Goal: Task Accomplishment & Management: Complete application form

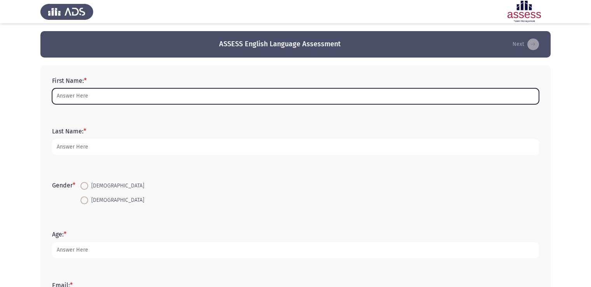
click at [131, 98] on input "First Name: *" at bounding box center [295, 96] width 487 height 16
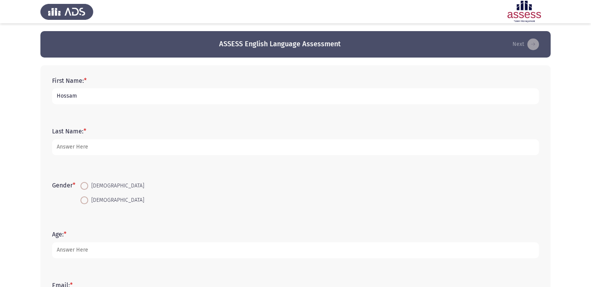
type input "Hossam"
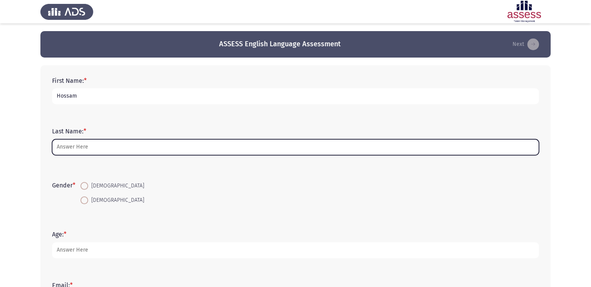
click at [100, 145] on input "Last Name: *" at bounding box center [295, 147] width 487 height 16
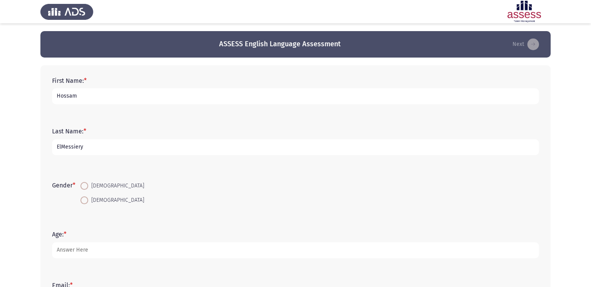
type input "ElMessiery"
click at [86, 185] on span at bounding box center [84, 186] width 8 height 8
click at [86, 185] on input "Male" at bounding box center [84, 186] width 8 height 8
radio input "true"
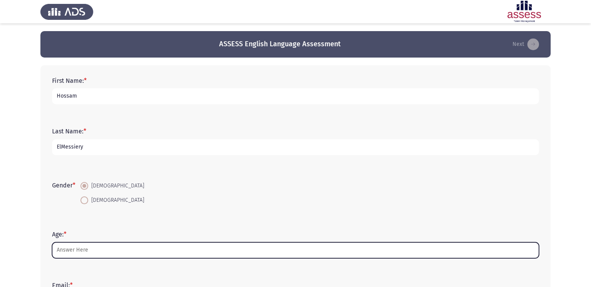
click at [75, 252] on input "Age: *" at bounding box center [295, 250] width 487 height 16
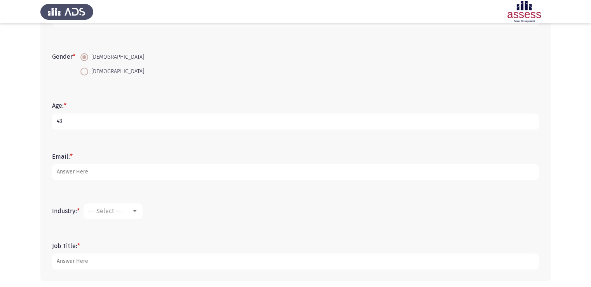
scroll to position [131, 0]
type input "43"
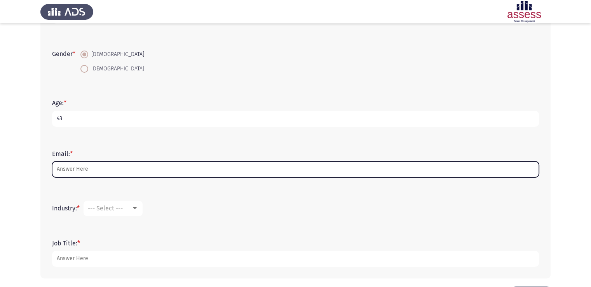
click at [199, 164] on input "Email: *" at bounding box center [295, 169] width 487 height 16
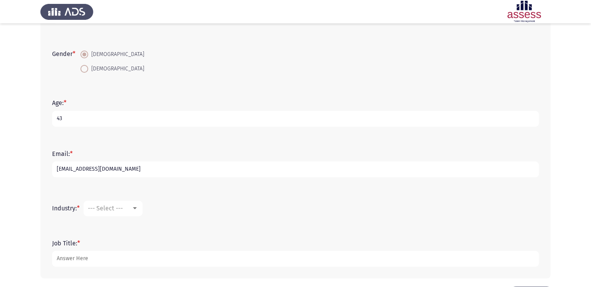
type input "[EMAIL_ADDRESS][DOMAIN_NAME]"
click at [137, 207] on div at bounding box center [135, 208] width 4 height 2
click at [96, 257] on div at bounding box center [295, 143] width 591 height 287
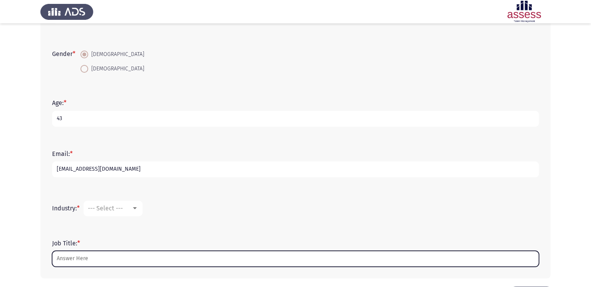
click at [96, 257] on input "Job Title: *" at bounding box center [295, 259] width 487 height 16
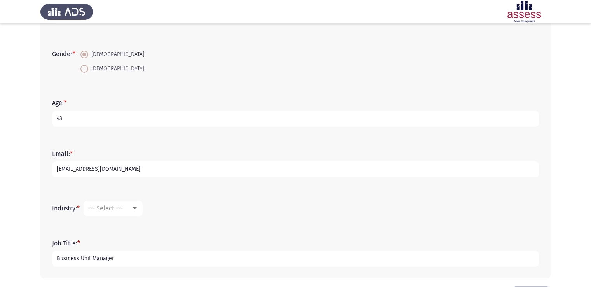
type input "Business Unit Manager"
click at [136, 208] on div at bounding box center [135, 208] width 4 height 2
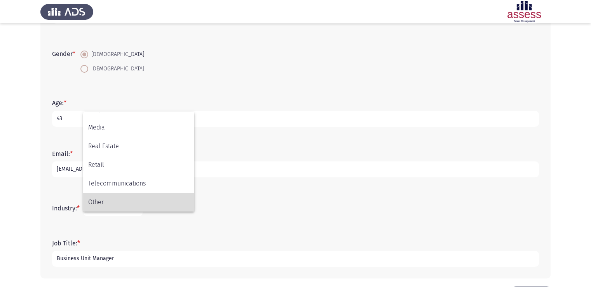
click at [115, 199] on span "Other" at bounding box center [138, 202] width 101 height 19
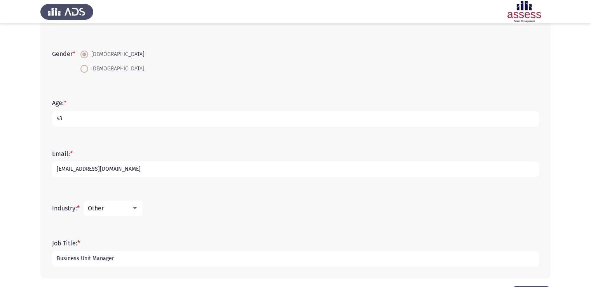
click at [137, 208] on div at bounding box center [135, 208] width 4 height 2
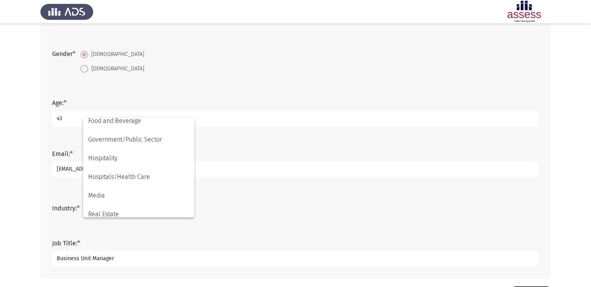
scroll to position [193, 0]
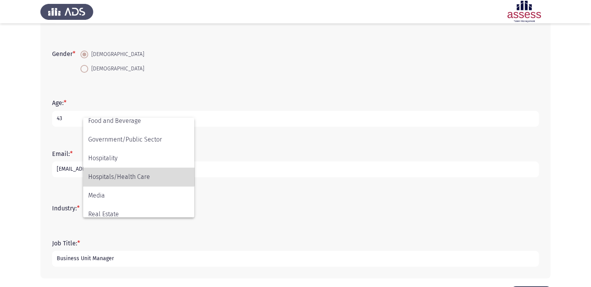
click at [134, 173] on span "Hospitals/Health Care" at bounding box center [138, 177] width 101 height 19
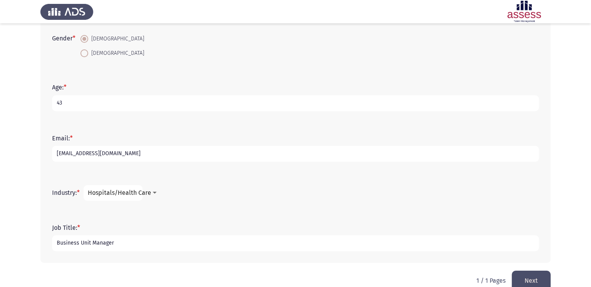
scroll to position [162, 0]
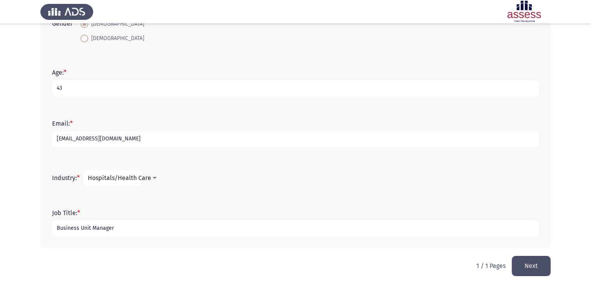
click at [531, 263] on button "Next" at bounding box center [531, 266] width 39 height 20
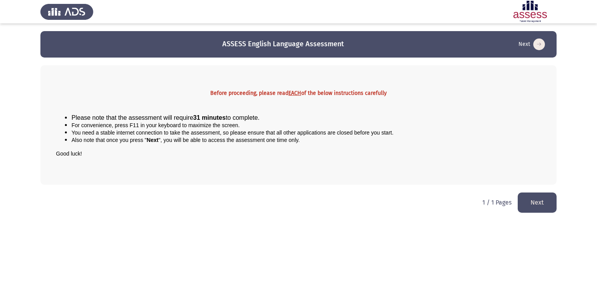
click at [535, 206] on button "Next" at bounding box center [537, 202] width 39 height 20
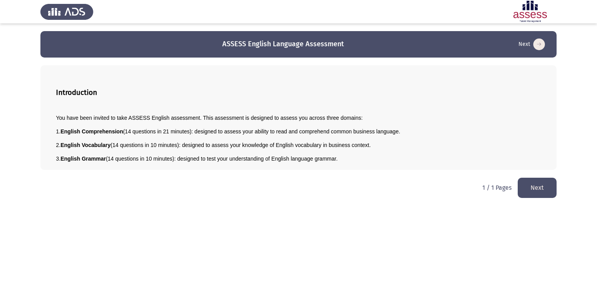
click at [533, 189] on button "Next" at bounding box center [537, 188] width 39 height 20
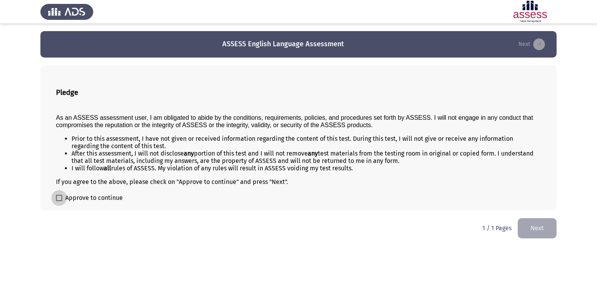
click at [59, 198] on span at bounding box center [59, 198] width 6 height 6
click at [59, 201] on input "Approve to continue" at bounding box center [59, 201] width 0 height 0
checkbox input "true"
click at [540, 230] on button "Next" at bounding box center [537, 228] width 39 height 20
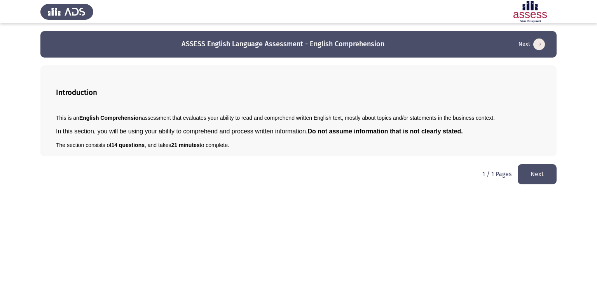
click at [529, 178] on button "Next" at bounding box center [537, 174] width 39 height 20
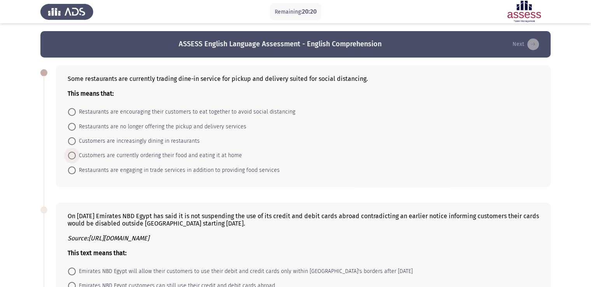
click at [71, 157] on span at bounding box center [72, 156] width 8 height 8
click at [71, 157] on input "Customers are currently ordering their food and eating it at home" at bounding box center [72, 156] width 8 height 8
radio input "true"
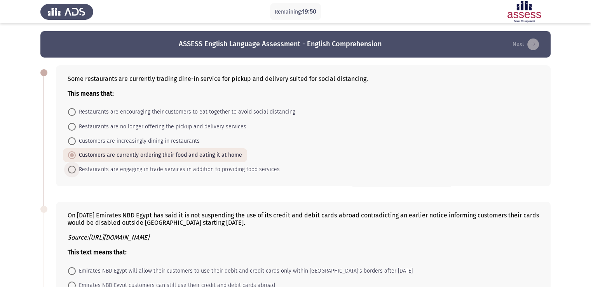
click at [71, 170] on span at bounding box center [72, 170] width 8 height 8
click at [71, 170] on input "Restaurants are engaging in trade services in addition to providing food servic…" at bounding box center [72, 170] width 8 height 8
radio input "true"
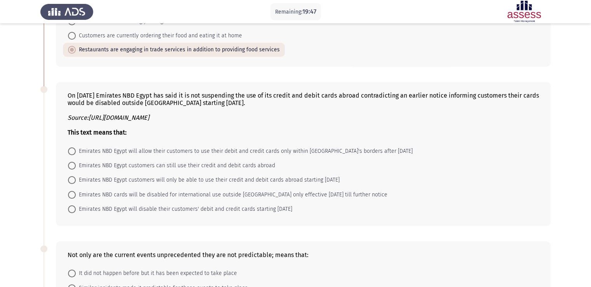
scroll to position [124, 0]
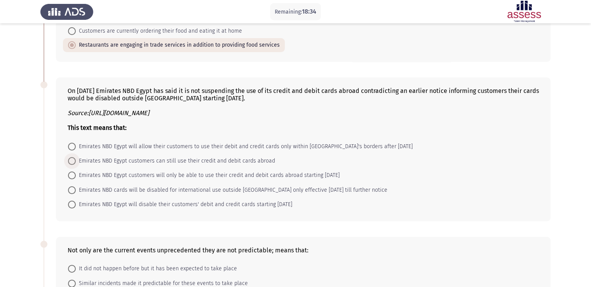
click at [72, 161] on span at bounding box center [72, 161] width 8 height 8
click at [72, 161] on input "Emirates NBD Egypt customers can still use their credit and debit cards abroad" at bounding box center [72, 161] width 8 height 8
radio input "true"
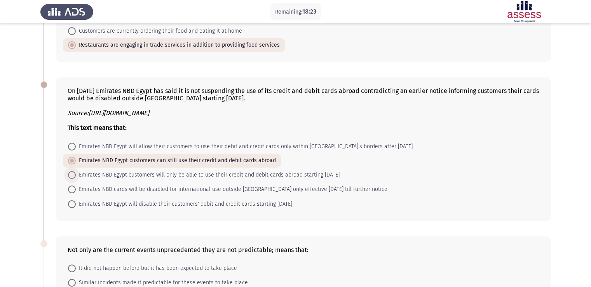
click at [74, 177] on span at bounding box center [72, 175] width 8 height 8
click at [74, 177] on input "Emirates NBD Egypt customers will only be able to use their credit and debit ca…" at bounding box center [72, 175] width 8 height 8
radio input "true"
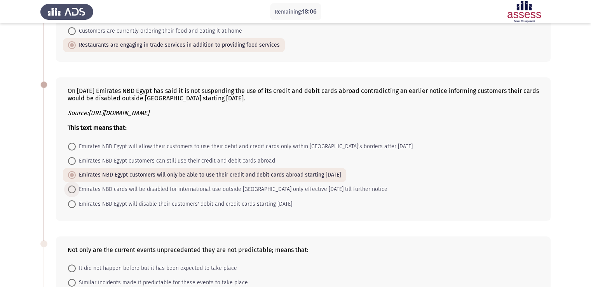
click at [70, 189] on span at bounding box center [72, 189] width 8 height 8
click at [70, 189] on input "Emirates NBD cards will be disabled for international use outside Egypt only ef…" at bounding box center [72, 189] width 8 height 8
radio input "true"
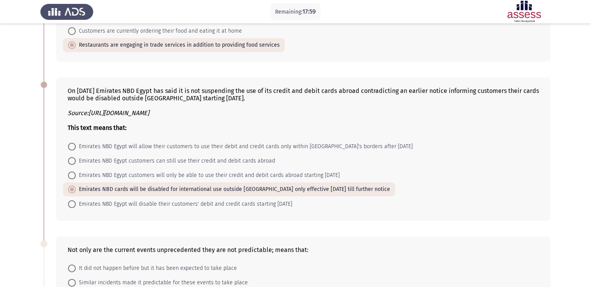
click at [73, 205] on span at bounding box center [72, 204] width 8 height 8
click at [73, 205] on input "Emirates NBD Egypt will disable their customers' debit and credit cards startin…" at bounding box center [72, 204] width 8 height 8
radio input "true"
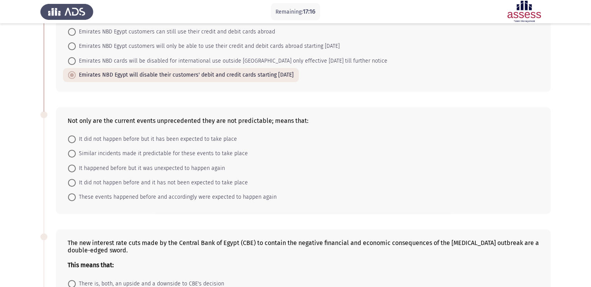
scroll to position [269, 0]
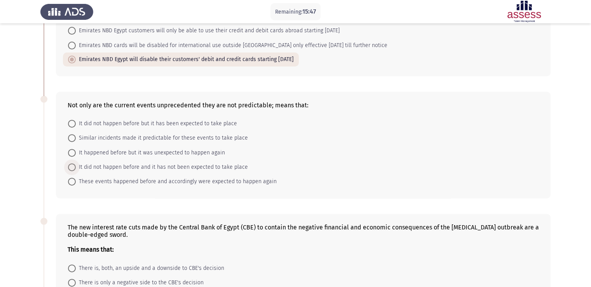
click at [75, 167] on span at bounding box center [72, 167] width 8 height 8
click at [75, 167] on input "It did not happen before and it has not been expected to take place" at bounding box center [72, 167] width 8 height 8
radio input "true"
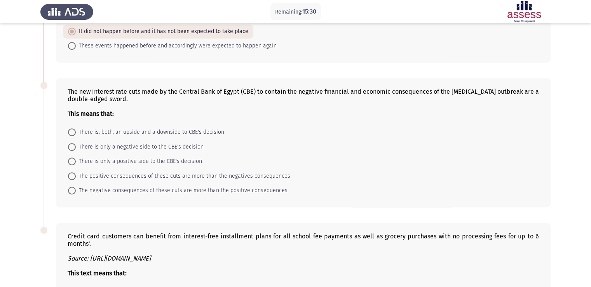
scroll to position [420, 0]
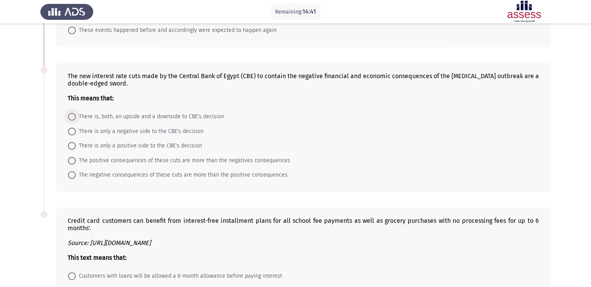
click at [71, 115] on span at bounding box center [72, 117] width 8 height 8
click at [71, 115] on input "There is, both, an upside and a downside to CBE's decision" at bounding box center [72, 117] width 8 height 8
radio input "true"
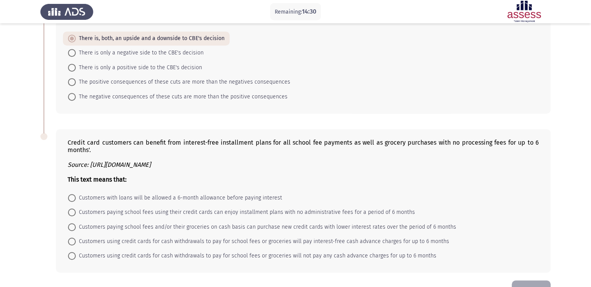
scroll to position [523, 0]
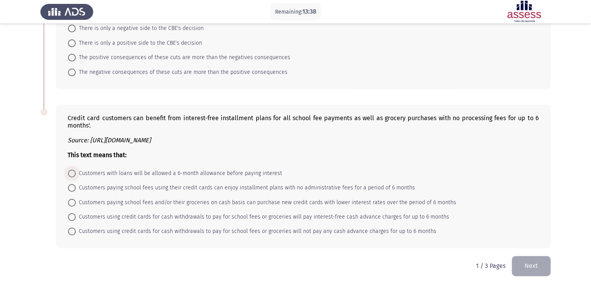
click at [79, 175] on span "Customers with loans will be allowed a 6-month allowance before paying interest" at bounding box center [179, 173] width 206 height 9
click at [76, 175] on input "Customers with loans will be allowed a 6-month allowance before paying interest" at bounding box center [72, 174] width 8 height 8
radio input "true"
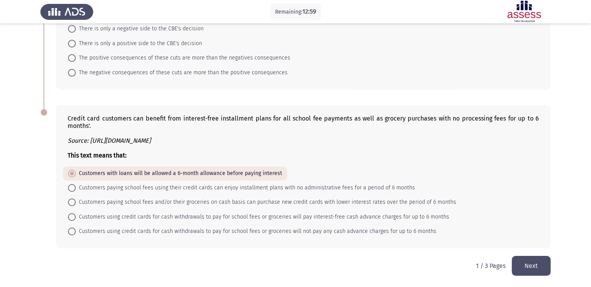
click at [533, 267] on button "Next" at bounding box center [531, 266] width 39 height 20
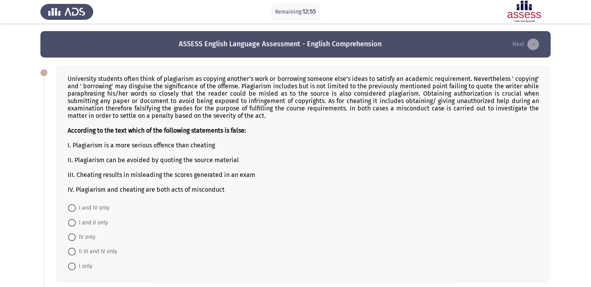
scroll to position [16, 0]
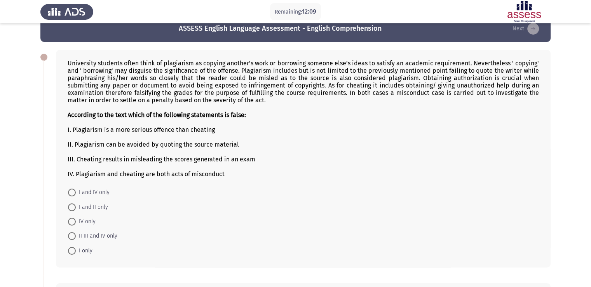
click at [407, 195] on form "I and IV only I and II only IV only II III and IV only I only" at bounding box center [304, 221] width 472 height 73
click at [71, 225] on span at bounding box center [72, 222] width 8 height 8
click at [71, 225] on input "IV only" at bounding box center [72, 222] width 8 height 8
radio input "true"
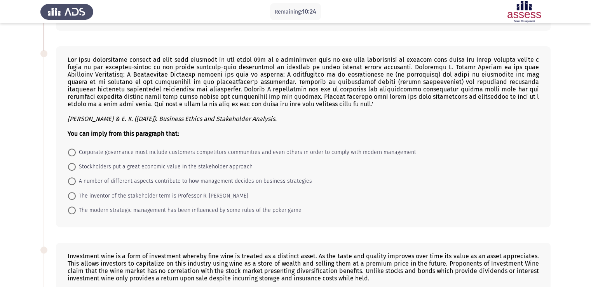
scroll to position [259, 0]
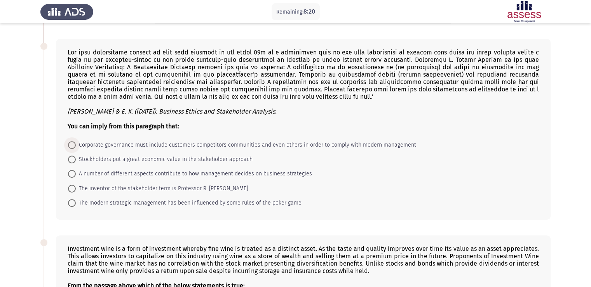
click at [74, 147] on span at bounding box center [72, 145] width 8 height 8
click at [74, 147] on input "Corporate governance must include customers competitors communities and even ot…" at bounding box center [72, 145] width 8 height 8
radio input "true"
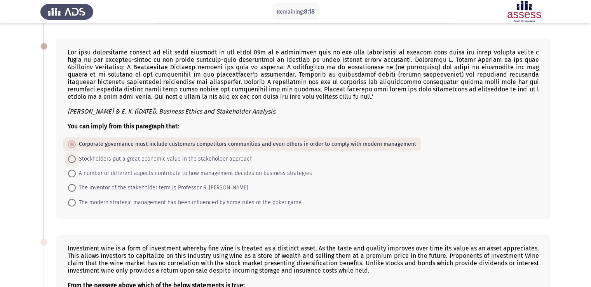
click at [70, 163] on span at bounding box center [72, 159] width 8 height 8
click at [70, 163] on input "Stockholders put a great economic value in the stakeholder approach" at bounding box center [72, 159] width 8 height 8
radio input "true"
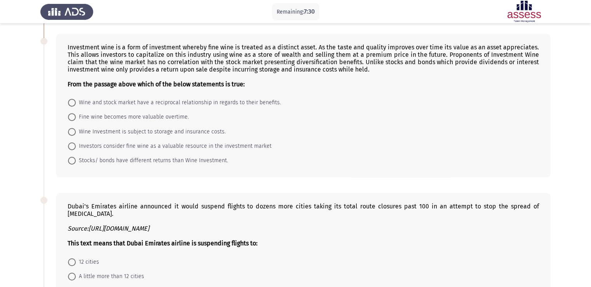
scroll to position [461, 0]
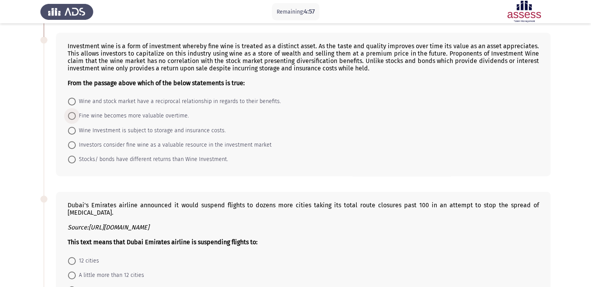
click at [73, 118] on span at bounding box center [72, 116] width 8 height 8
click at [73, 118] on input "Fine wine becomes more valuable overtime." at bounding box center [72, 116] width 8 height 8
radio input "true"
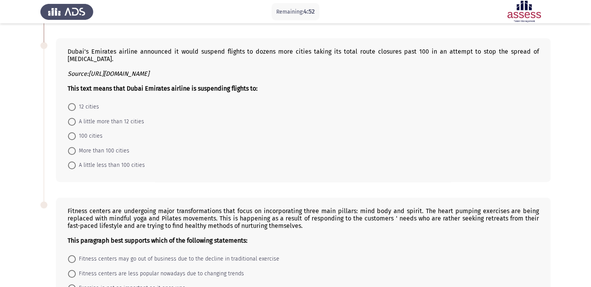
scroll to position [617, 0]
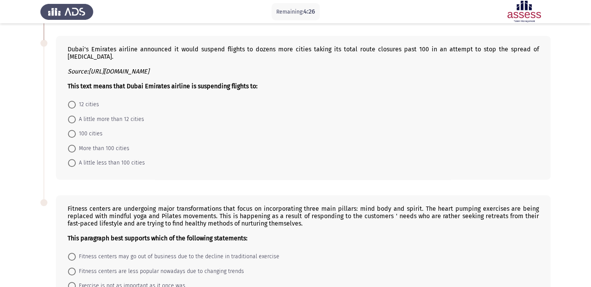
drag, startPoint x: 194, startPoint y: 72, endPoint x: 61, endPoint y: 58, distance: 134.1
click at [61, 58] on div "Dubai's Emirates airline announced it would suspend flights to dozens more citi…" at bounding box center [303, 108] width 495 height 144
click at [71, 150] on span at bounding box center [72, 149] width 8 height 8
click at [71, 150] on input "More than 100 cities" at bounding box center [72, 149] width 8 height 8
radio input "true"
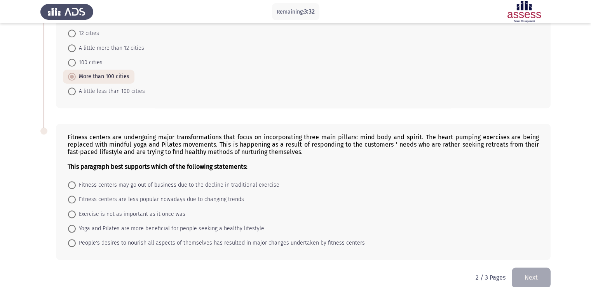
scroll to position [694, 0]
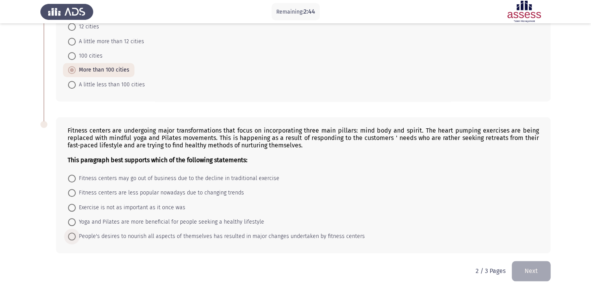
click at [69, 238] on span at bounding box center [72, 236] width 8 height 8
click at [69, 238] on input "People's desires to nourish all aspects of themselves has resulted in major cha…" at bounding box center [72, 236] width 8 height 8
radio input "true"
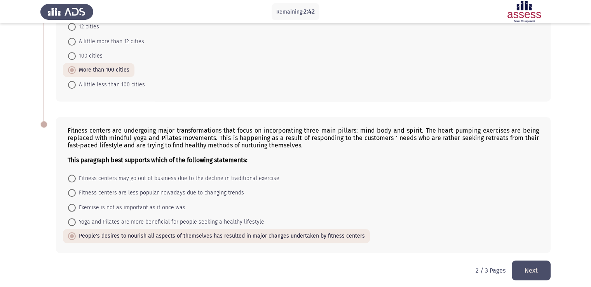
click at [538, 269] on button "Next" at bounding box center [531, 270] width 39 height 20
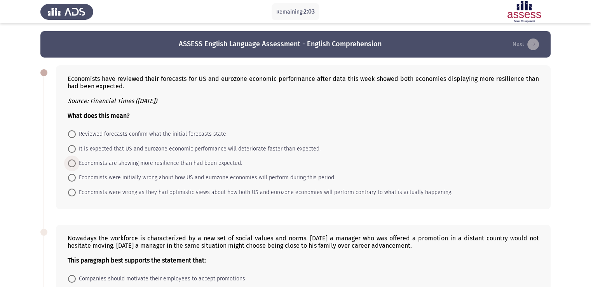
click at [73, 163] on span at bounding box center [72, 163] width 8 height 8
click at [73, 163] on input "Economists are showing more resilience than had been expected." at bounding box center [72, 163] width 8 height 8
radio input "true"
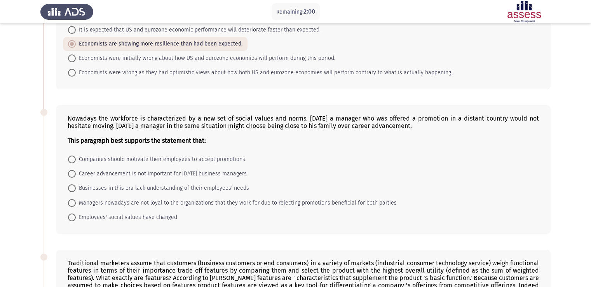
scroll to position [135, 0]
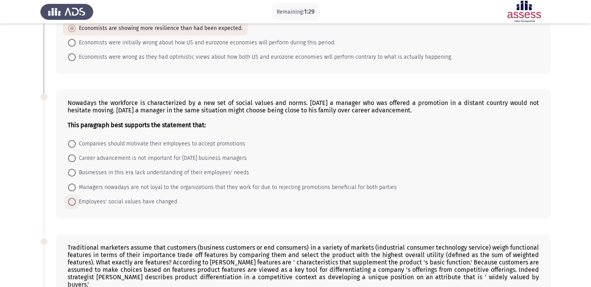
click at [72, 202] on span at bounding box center [72, 202] width 8 height 8
click at [72, 202] on input "Employees' social values have changed" at bounding box center [72, 202] width 8 height 8
radio input "true"
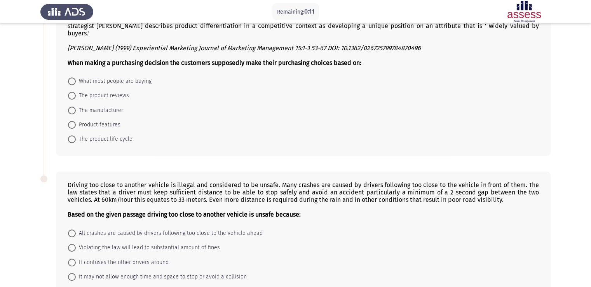
scroll to position [388, 0]
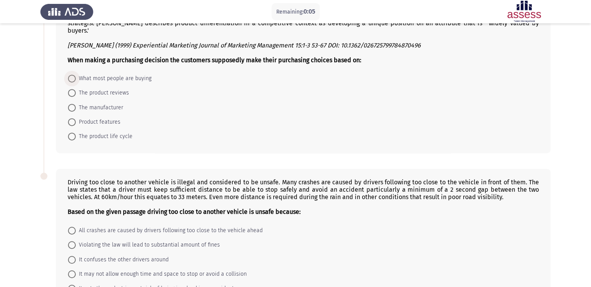
click at [70, 75] on span at bounding box center [72, 79] width 8 height 8
click at [70, 75] on input "What most people are buying" at bounding box center [72, 79] width 8 height 8
radio input "true"
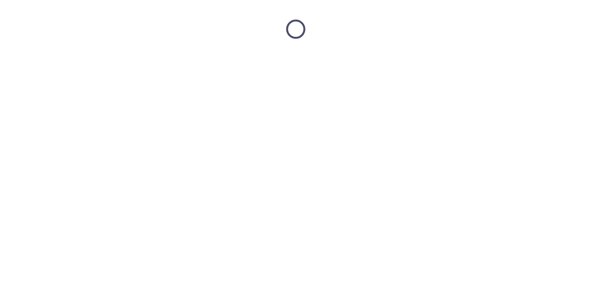
scroll to position [0, 0]
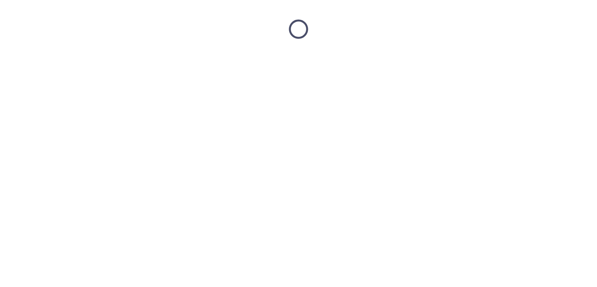
click at [74, 58] on html at bounding box center [298, 29] width 597 height 58
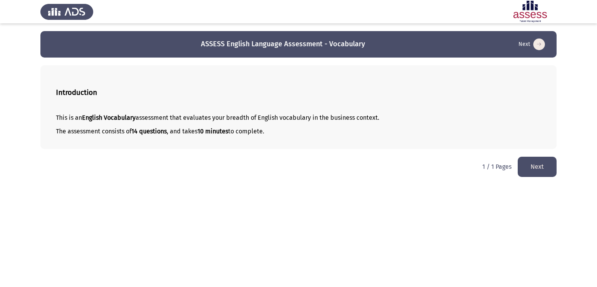
click at [535, 165] on button "Next" at bounding box center [537, 167] width 39 height 20
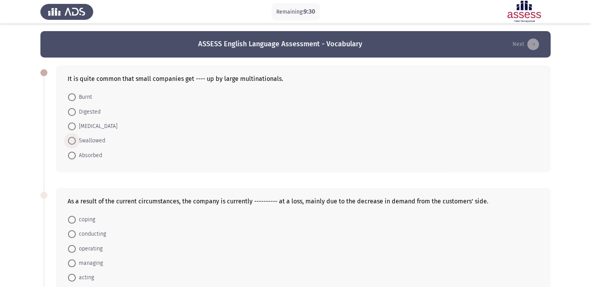
click at [70, 141] on span at bounding box center [72, 141] width 8 height 8
click at [70, 141] on input "Swallowed" at bounding box center [72, 141] width 8 height 8
radio input "true"
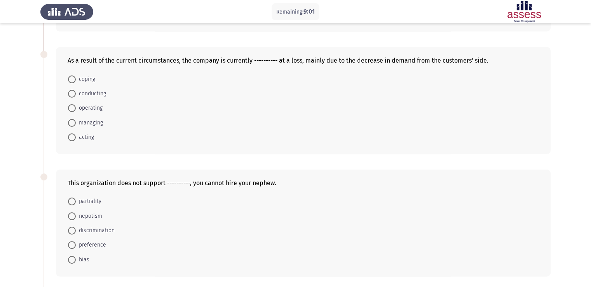
scroll to position [156, 0]
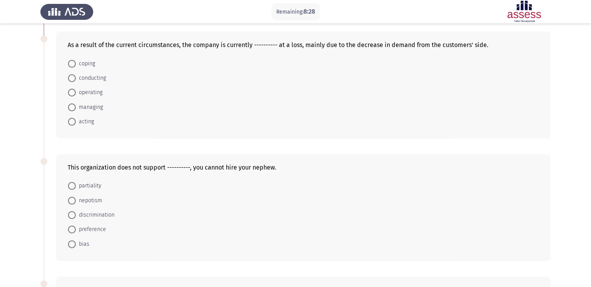
click at [70, 203] on span at bounding box center [72, 201] width 8 height 8
click at [70, 203] on input "nepotism" at bounding box center [72, 201] width 8 height 8
radio input "true"
click at [71, 92] on span at bounding box center [72, 93] width 8 height 8
click at [71, 92] on input "operating" at bounding box center [72, 93] width 8 height 8
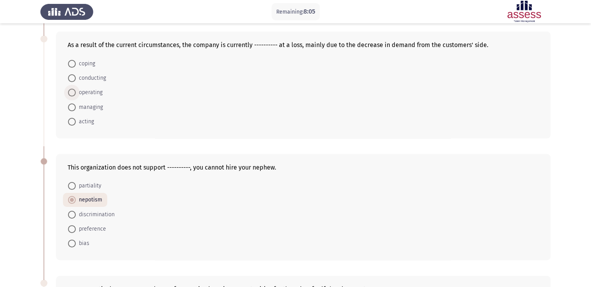
radio input "true"
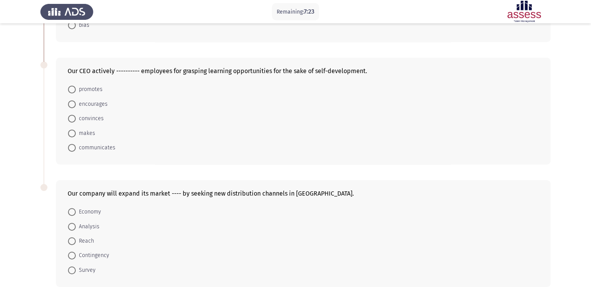
scroll to position [389, 0]
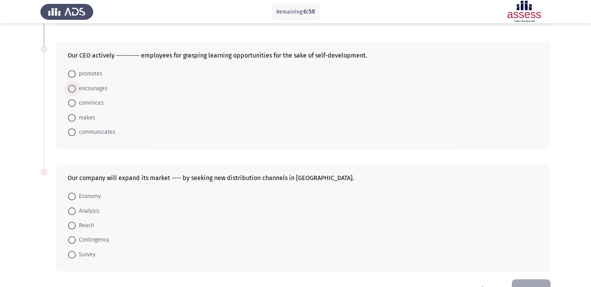
click at [69, 86] on span at bounding box center [72, 89] width 8 height 8
click at [69, 86] on input "encourages" at bounding box center [72, 89] width 8 height 8
radio input "true"
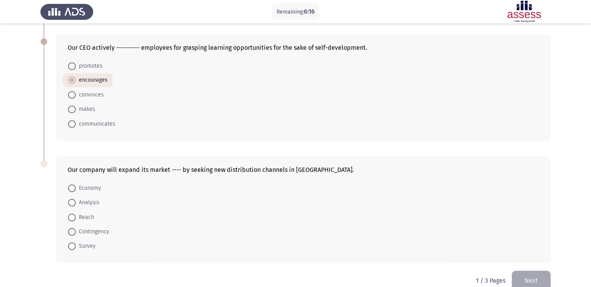
scroll to position [404, 0]
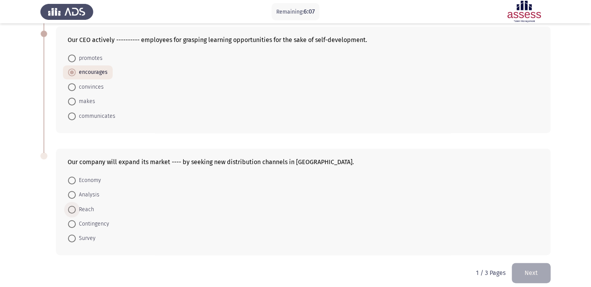
click at [72, 208] on span at bounding box center [72, 210] width 8 height 8
click at [72, 208] on input "Reach" at bounding box center [72, 210] width 8 height 8
radio input "true"
click at [530, 273] on button "Next" at bounding box center [531, 272] width 39 height 20
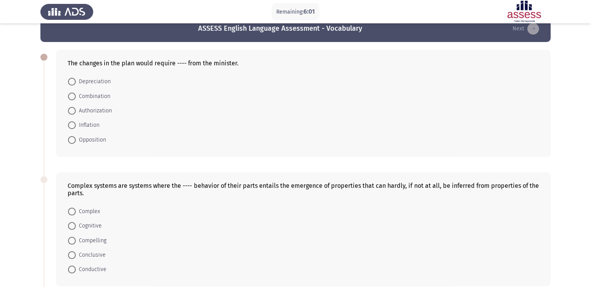
scroll to position [31, 0]
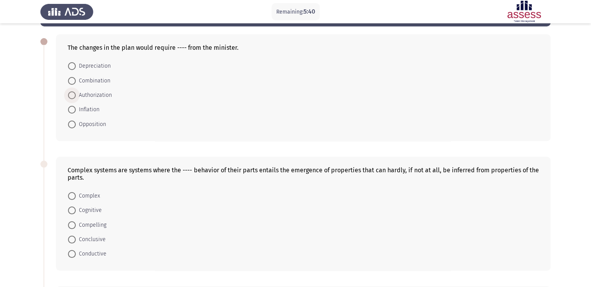
click at [73, 94] on span at bounding box center [72, 95] width 8 height 8
click at [73, 94] on input "Authorization" at bounding box center [72, 95] width 8 height 8
radio input "true"
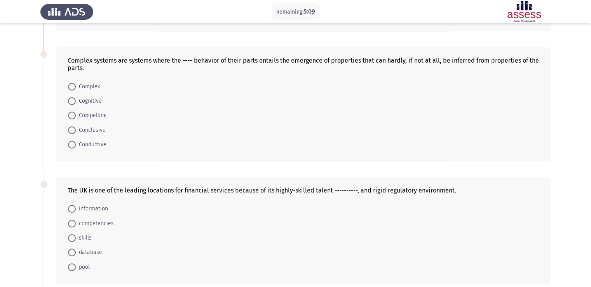
scroll to position [156, 0]
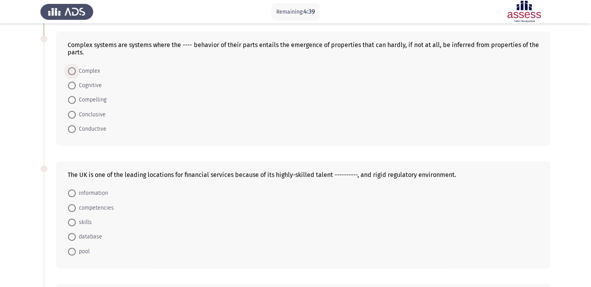
click at [72, 72] on span at bounding box center [72, 71] width 8 height 8
click at [72, 72] on input "Complex" at bounding box center [72, 71] width 8 height 8
radio input "true"
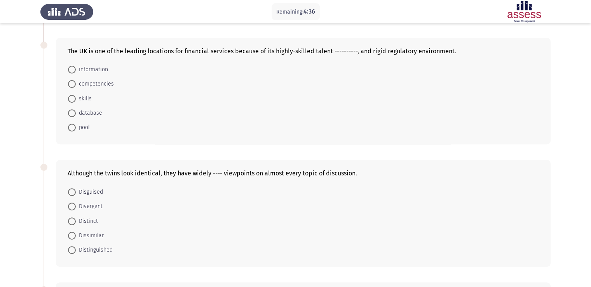
scroll to position [280, 0]
click at [70, 233] on span at bounding box center [72, 235] width 8 height 8
click at [70, 233] on input "Dissimilar" at bounding box center [72, 235] width 8 height 8
radio input "true"
click at [75, 84] on span at bounding box center [72, 83] width 8 height 8
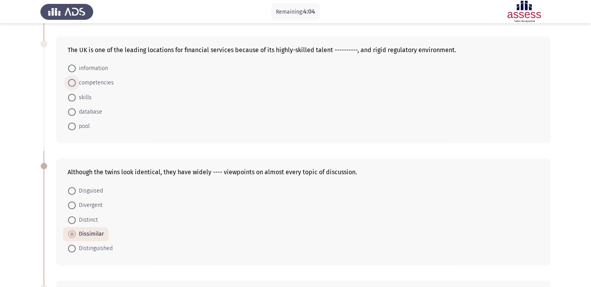
click at [75, 84] on input "competencies" at bounding box center [72, 83] width 8 height 8
radio input "true"
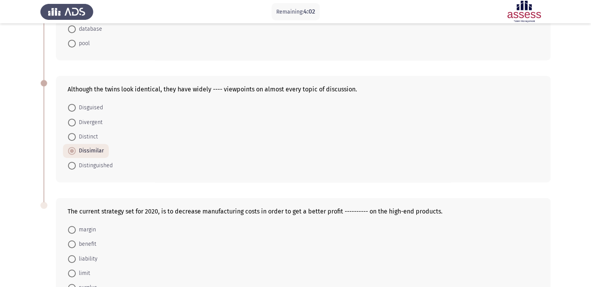
scroll to position [418, 0]
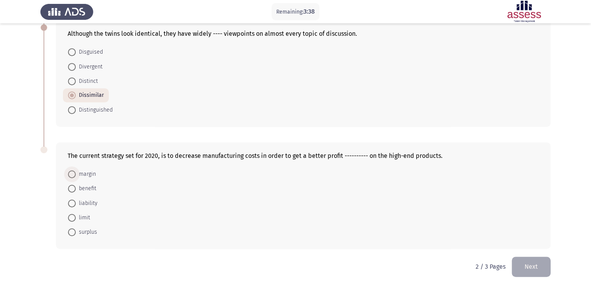
click at [73, 170] on span at bounding box center [72, 174] width 8 height 8
click at [73, 170] on input "margin" at bounding box center [72, 174] width 8 height 8
radio input "true"
click at [533, 265] on button "Next" at bounding box center [531, 267] width 39 height 20
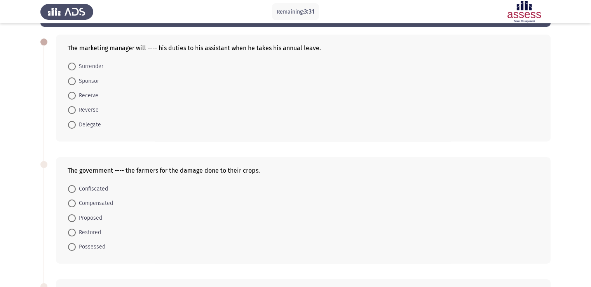
scroll to position [31, 0]
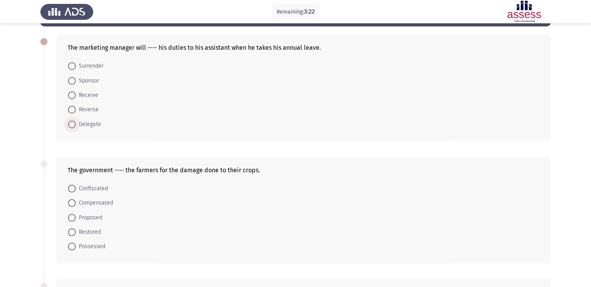
click at [71, 126] on span at bounding box center [72, 125] width 8 height 8
click at [71, 126] on input "Delegate" at bounding box center [72, 125] width 8 height 8
radio input "true"
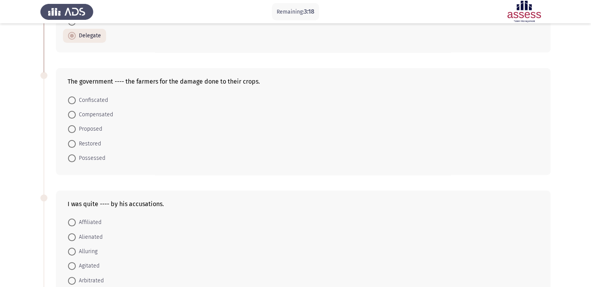
scroll to position [135, 0]
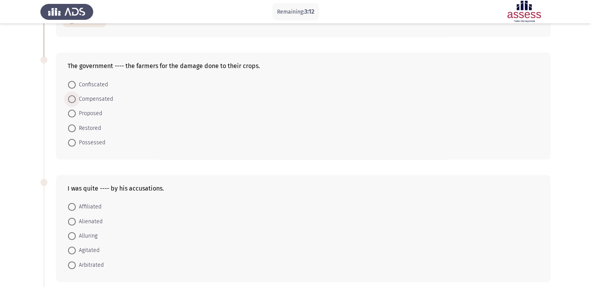
click at [71, 101] on span at bounding box center [72, 99] width 8 height 8
click at [71, 101] on input "Compensated" at bounding box center [72, 99] width 8 height 8
radio input "true"
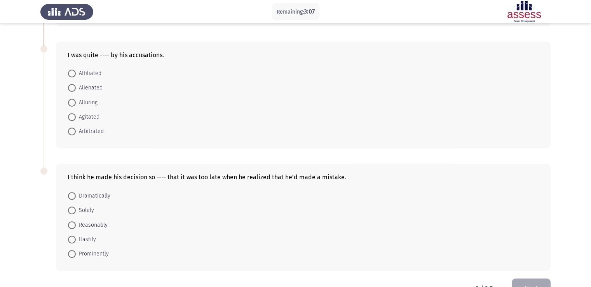
scroll to position [274, 0]
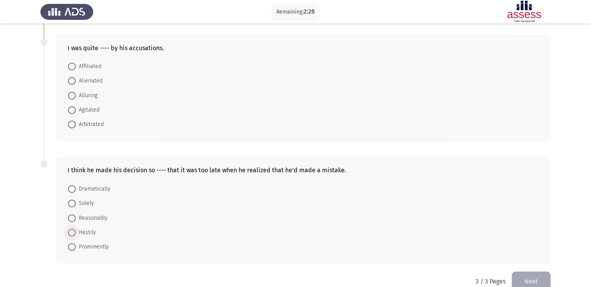
click at [72, 232] on span at bounding box center [72, 233] width 8 height 8
click at [72, 232] on input "Hastily" at bounding box center [72, 233] width 8 height 8
radio input "true"
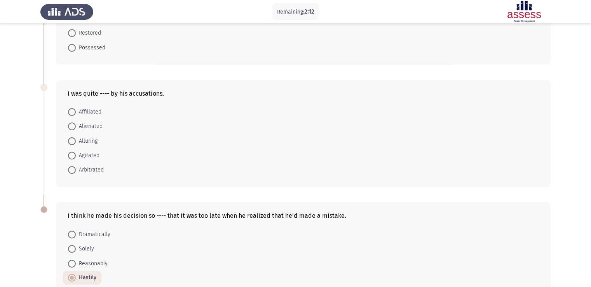
scroll to position [228, 0]
click at [72, 156] on span at bounding box center [72, 157] width 8 height 8
click at [72, 156] on input "Agitated" at bounding box center [72, 157] width 8 height 8
radio input "true"
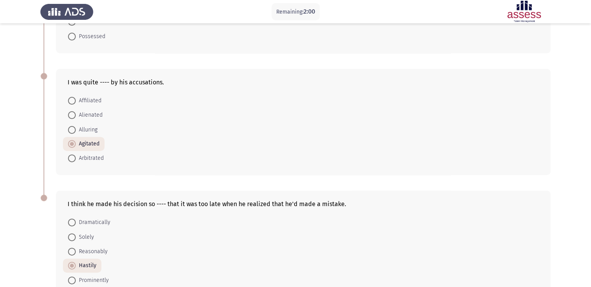
scroll to position [288, 0]
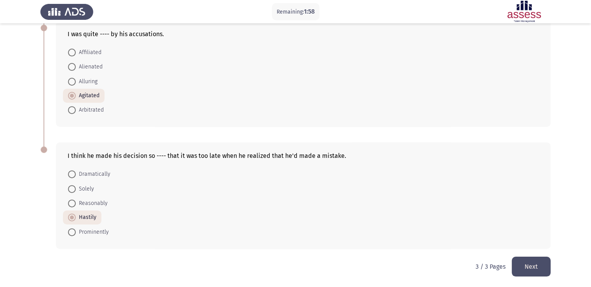
click at [536, 263] on button "Next" at bounding box center [531, 267] width 39 height 20
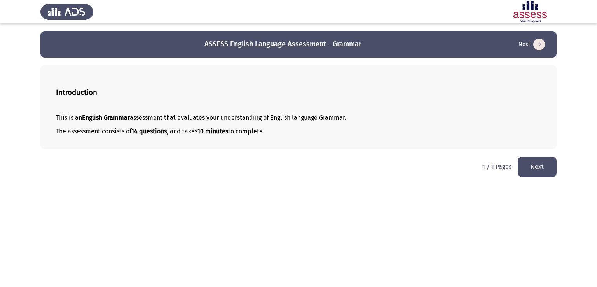
click at [530, 168] on button "Next" at bounding box center [537, 167] width 39 height 20
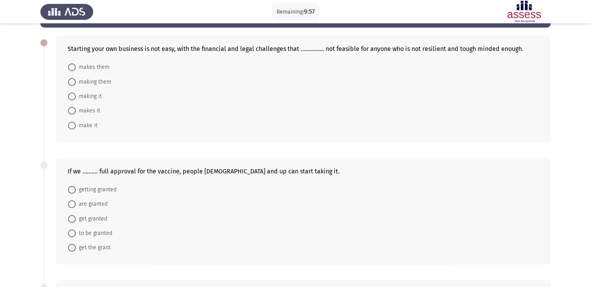
scroll to position [31, 0]
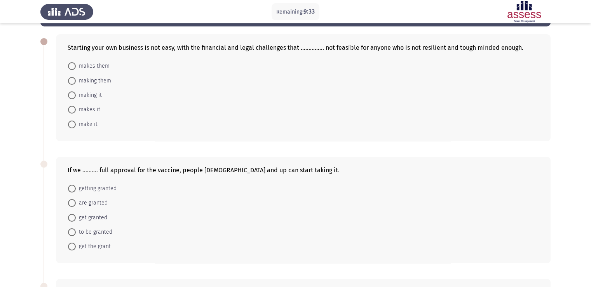
click at [73, 122] on span at bounding box center [72, 125] width 8 height 8
click at [73, 122] on input "make it" at bounding box center [72, 125] width 8 height 8
radio input "true"
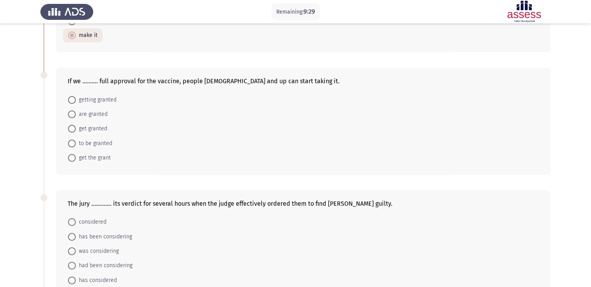
scroll to position [145, 0]
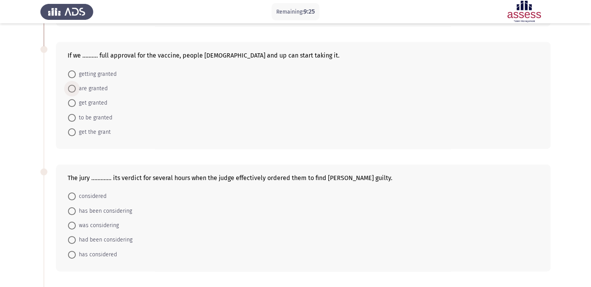
click at [71, 87] on span at bounding box center [72, 89] width 8 height 8
click at [71, 87] on input "are granted" at bounding box center [72, 89] width 8 height 8
radio input "true"
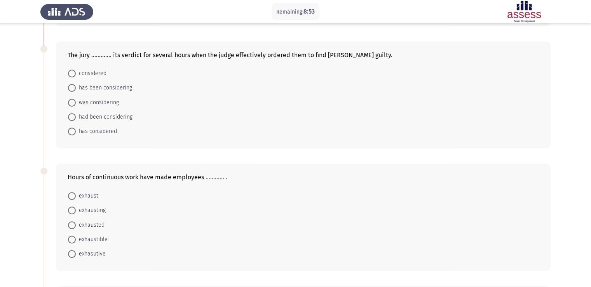
scroll to position [267, 0]
click at [73, 87] on span at bounding box center [72, 89] width 8 height 8
click at [73, 87] on input "has been considering" at bounding box center [72, 89] width 8 height 8
radio input "true"
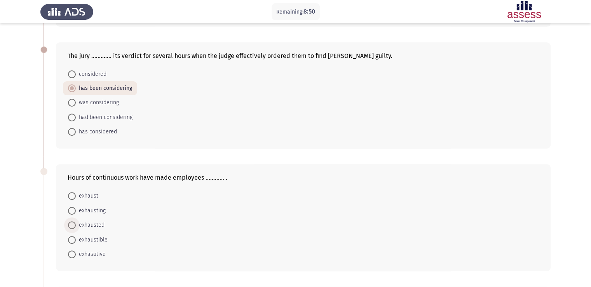
click at [73, 224] on span at bounding box center [72, 225] width 8 height 8
click at [73, 224] on input "exhausted" at bounding box center [72, 225] width 8 height 8
radio input "true"
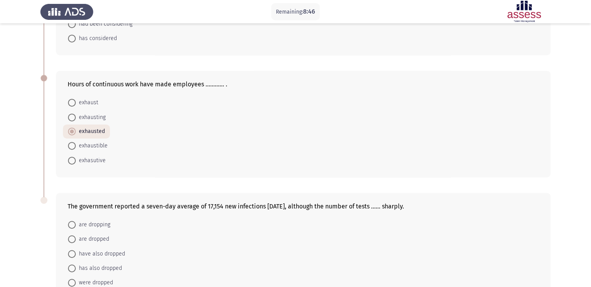
scroll to position [411, 0]
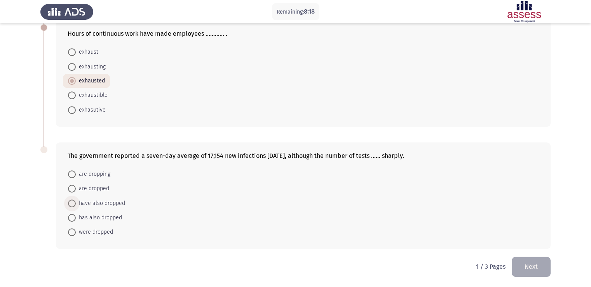
click at [75, 205] on span at bounding box center [72, 203] width 8 height 8
click at [75, 205] on input "have also dropped" at bounding box center [72, 203] width 8 height 8
radio input "true"
click at [73, 217] on span at bounding box center [72, 218] width 8 height 8
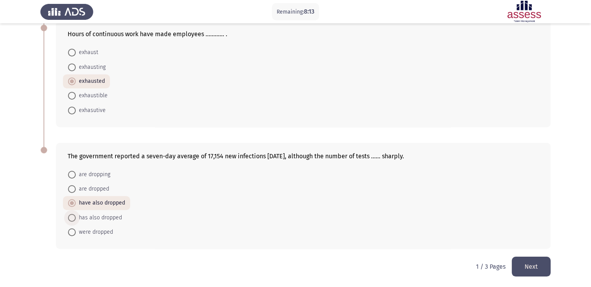
click at [73, 217] on input "has also dropped" at bounding box center [72, 218] width 8 height 8
radio input "true"
click at [529, 269] on button "Next" at bounding box center [531, 267] width 39 height 20
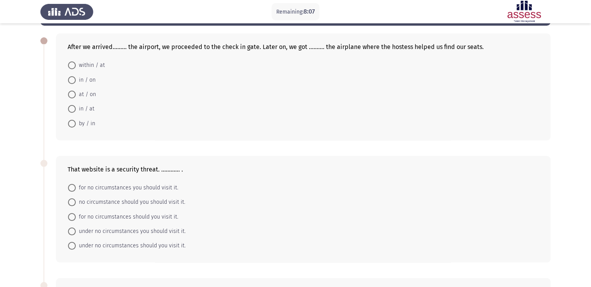
scroll to position [31, 0]
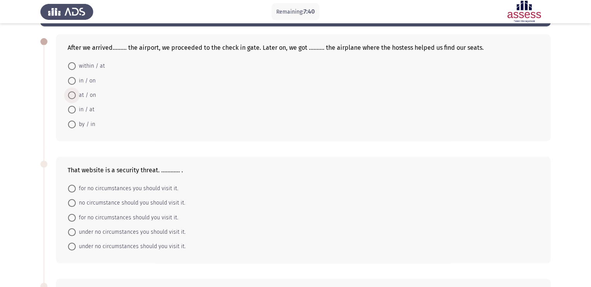
click at [73, 97] on span at bounding box center [72, 95] width 8 height 8
click at [73, 97] on input "at / on" at bounding box center [72, 95] width 8 height 8
radio input "true"
click at [70, 246] on span at bounding box center [72, 246] width 8 height 8
click at [70, 246] on input "under no circumstances should you visit it." at bounding box center [72, 246] width 8 height 8
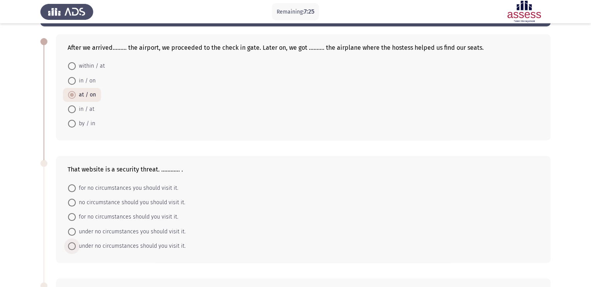
radio input "true"
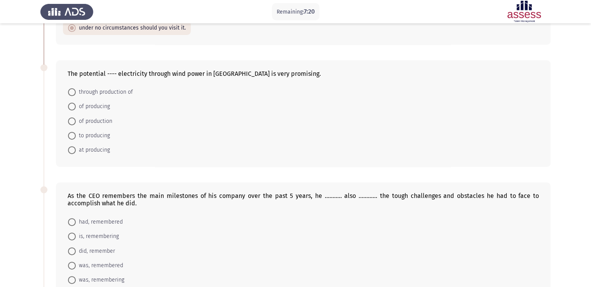
scroll to position [264, 0]
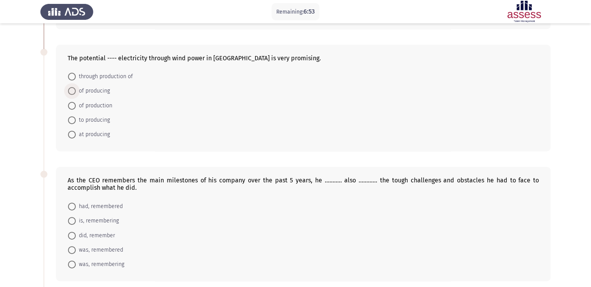
click at [73, 92] on span at bounding box center [72, 91] width 8 height 8
click at [73, 92] on input "of producing" at bounding box center [72, 91] width 8 height 8
radio input "true"
click at [72, 221] on span at bounding box center [72, 221] width 8 height 8
click at [72, 221] on input "is, remembering" at bounding box center [72, 221] width 8 height 8
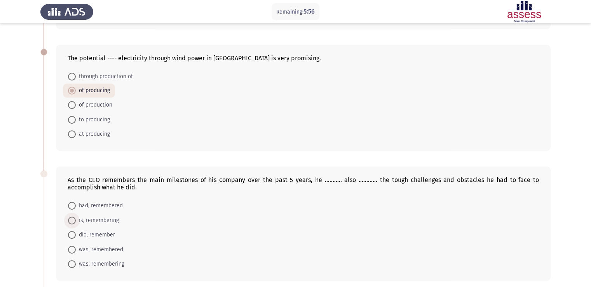
radio input "true"
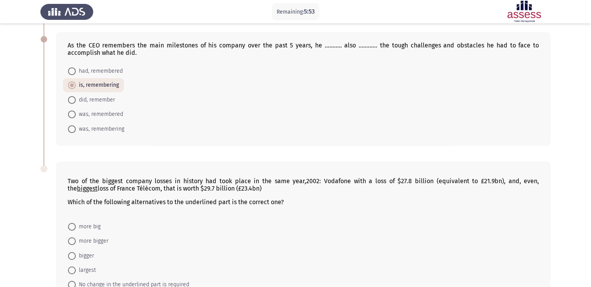
scroll to position [451, 0]
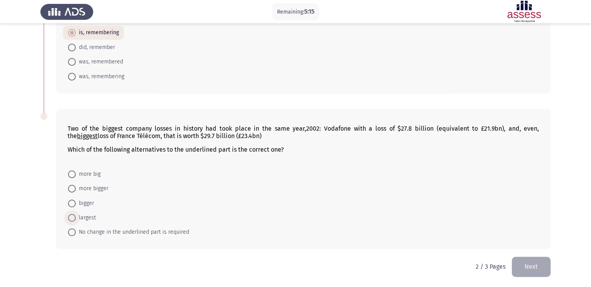
click at [71, 218] on span at bounding box center [72, 218] width 8 height 8
click at [71, 218] on input "largest" at bounding box center [72, 218] width 8 height 8
radio input "true"
click at [531, 262] on button "Next" at bounding box center [531, 267] width 39 height 20
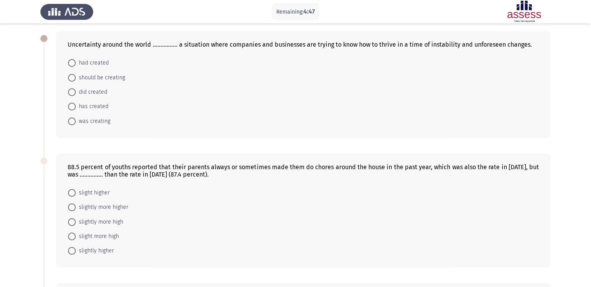
scroll to position [34, 0]
click at [72, 108] on span at bounding box center [72, 107] width 8 height 8
click at [72, 108] on input "has created" at bounding box center [72, 107] width 8 height 8
radio input "true"
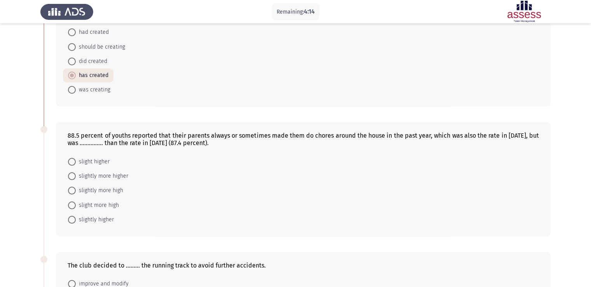
scroll to position [80, 0]
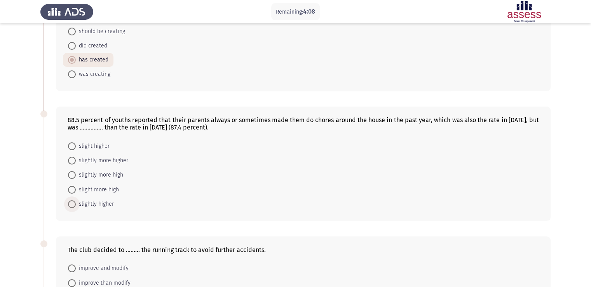
click at [70, 205] on span at bounding box center [72, 204] width 8 height 8
click at [70, 205] on input "slightly higher" at bounding box center [72, 204] width 8 height 8
radio input "true"
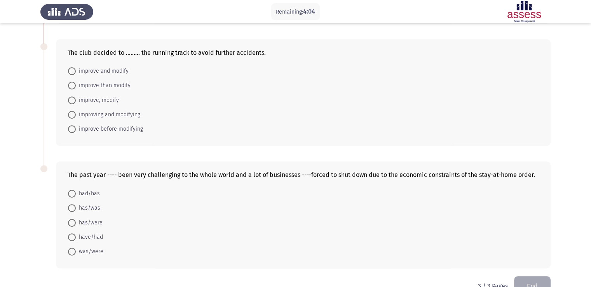
scroll to position [293, 0]
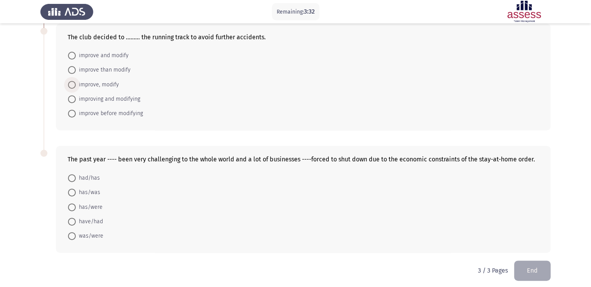
click at [73, 84] on span at bounding box center [72, 85] width 8 height 8
click at [73, 84] on input "improve, modify" at bounding box center [72, 85] width 8 height 8
radio input "true"
click at [70, 56] on span at bounding box center [72, 56] width 8 height 8
click at [70, 56] on input "improve and modify" at bounding box center [72, 56] width 8 height 8
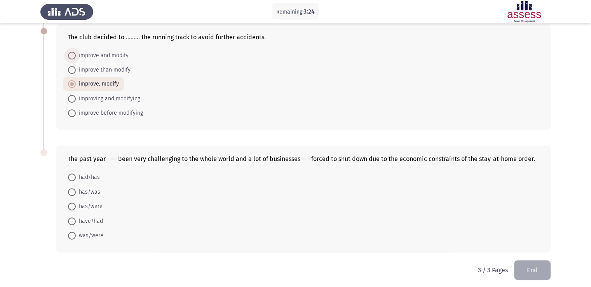
radio input "true"
click at [72, 206] on span at bounding box center [72, 206] width 0 height 0
click at [72, 206] on input "has/were" at bounding box center [72, 207] width 8 height 8
radio input "true"
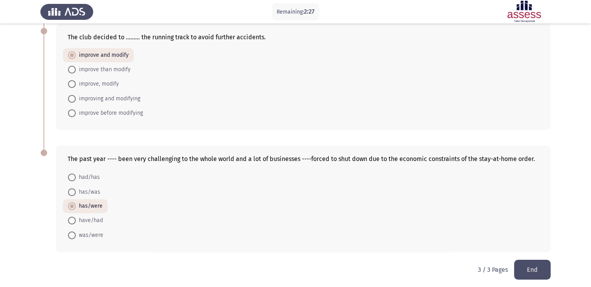
click at [533, 273] on button "End" at bounding box center [532, 270] width 37 height 20
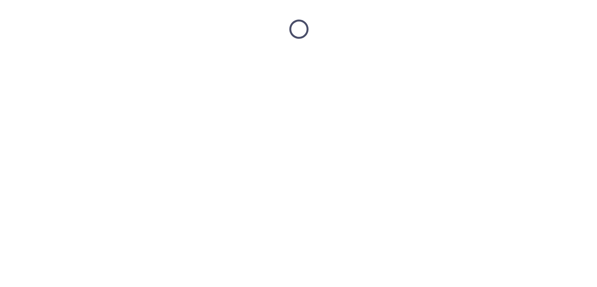
scroll to position [0, 0]
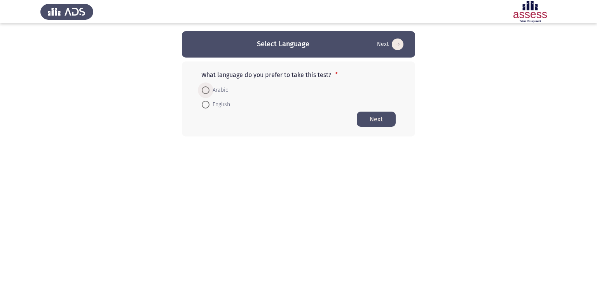
click at [204, 90] on span at bounding box center [206, 90] width 8 height 8
click at [204, 90] on input "Arabic" at bounding box center [206, 90] width 8 height 8
radio input "true"
click at [375, 117] on button "Next" at bounding box center [376, 118] width 39 height 15
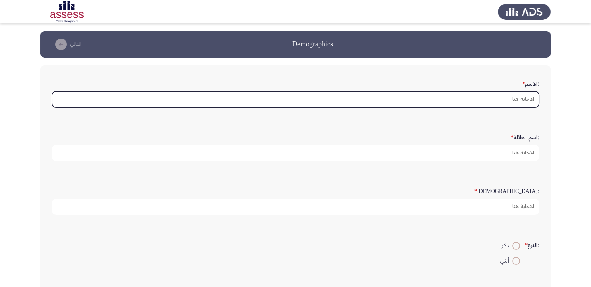
click at [502, 96] on input ":الاسم *" at bounding box center [295, 99] width 487 height 16
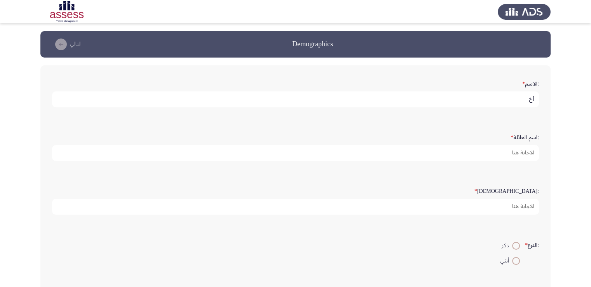
type input "أ"
type input "Hossam"
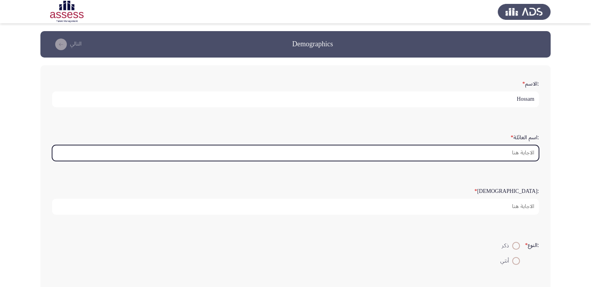
click at [507, 151] on input ":اسم العائلة *" at bounding box center [295, 153] width 487 height 16
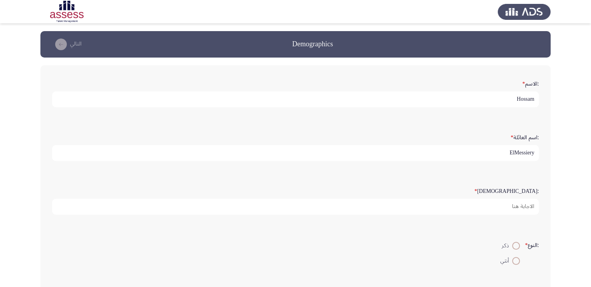
type input "ElMessiery"
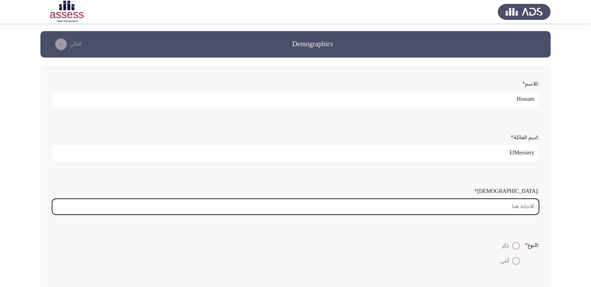
click at [516, 205] on input ":السن *" at bounding box center [295, 207] width 487 height 16
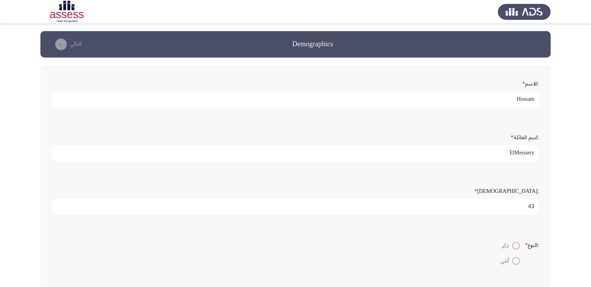
type input "43"
click at [516, 244] on span at bounding box center [516, 246] width 8 height 8
click at [516, 244] on input "ذكر" at bounding box center [516, 246] width 8 height 8
radio input "true"
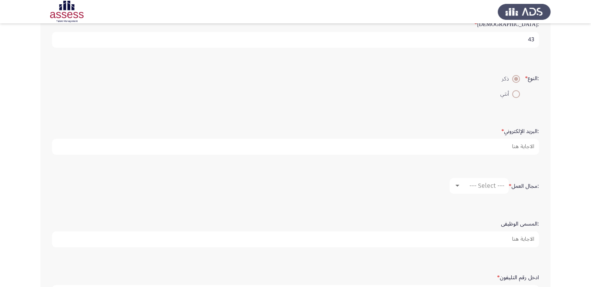
scroll to position [172, 0]
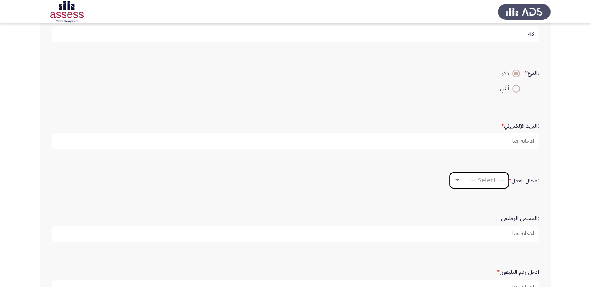
click at [455, 177] on div at bounding box center [457, 180] width 7 height 6
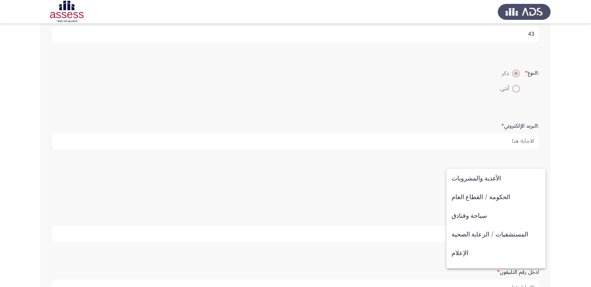
scroll to position [156, 0]
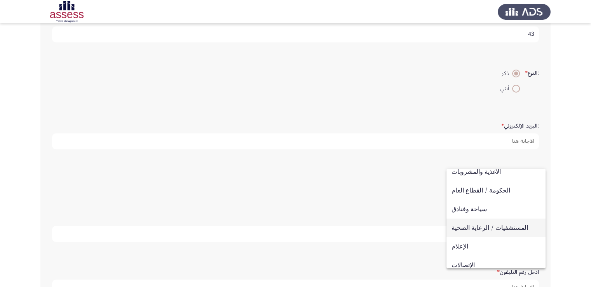
click at [477, 229] on span "المستشفيات / الرعاية الصحية" at bounding box center [496, 228] width 89 height 19
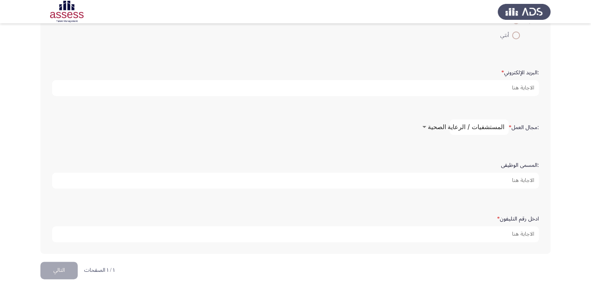
scroll to position [228, 0]
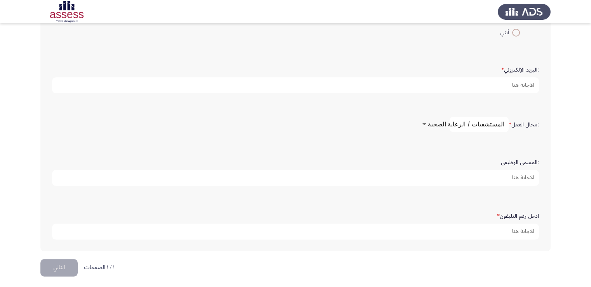
click at [484, 175] on input ":المسمى الوظيفى" at bounding box center [295, 178] width 487 height 16
type input "b"
type input "Business Unit Manager"
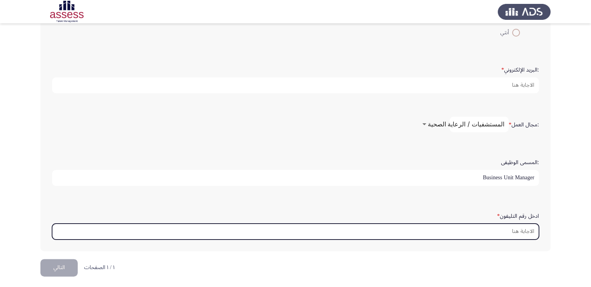
click at [496, 227] on input "ادخل رقم التليفون *" at bounding box center [295, 232] width 487 height 16
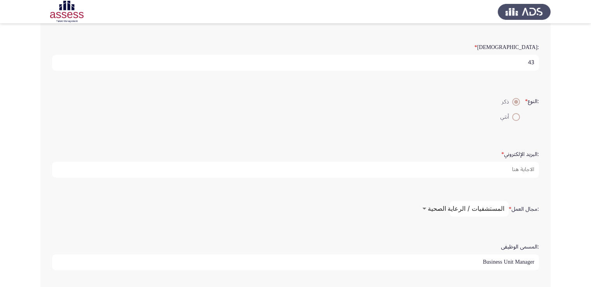
scroll to position [146, 0]
type input "01027012221"
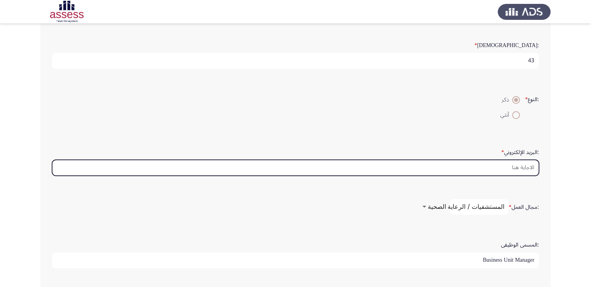
click at [478, 164] on input ":البريد الإلكتروني *" at bounding box center [295, 168] width 487 height 16
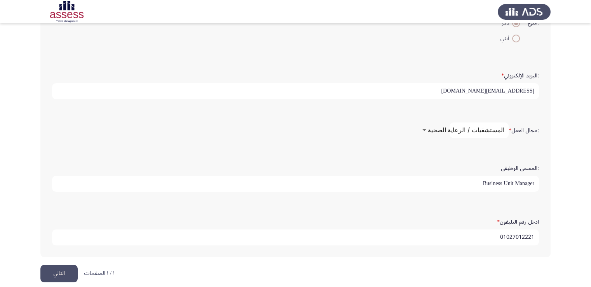
scroll to position [228, 0]
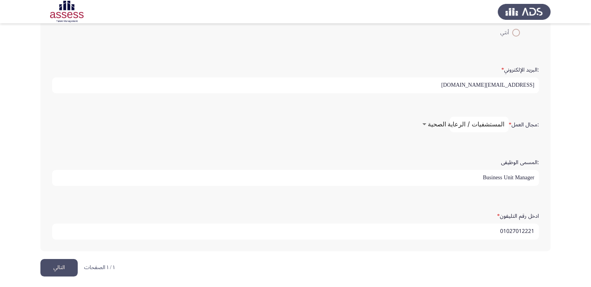
type input "[EMAIL_ADDRESS][DOMAIN_NAME]"
click at [54, 269] on button "التالي" at bounding box center [58, 267] width 37 height 17
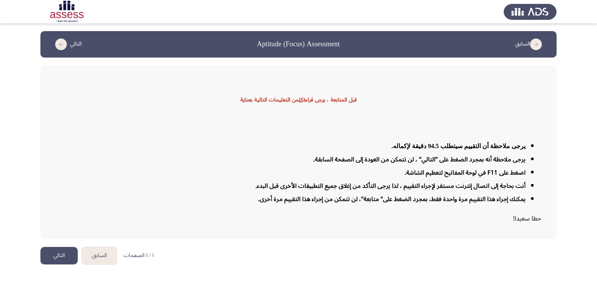
click at [100, 255] on button "السابق" at bounding box center [99, 255] width 35 height 17
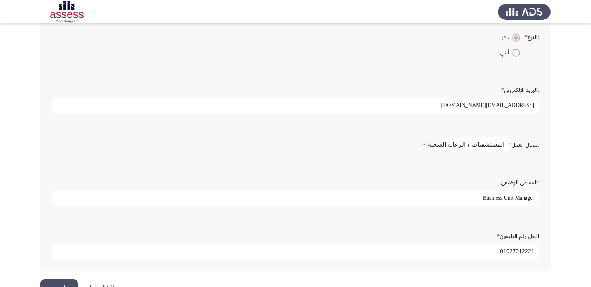
scroll to position [228, 0]
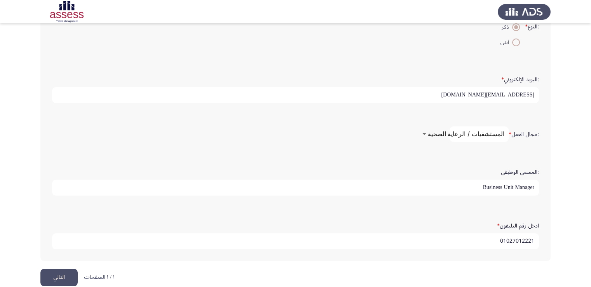
scroll to position [228, 0]
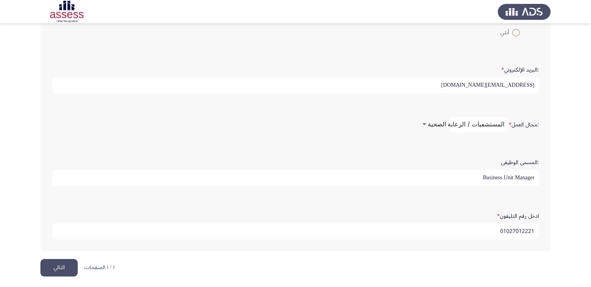
click at [51, 262] on button "التالي" at bounding box center [58, 267] width 37 height 17
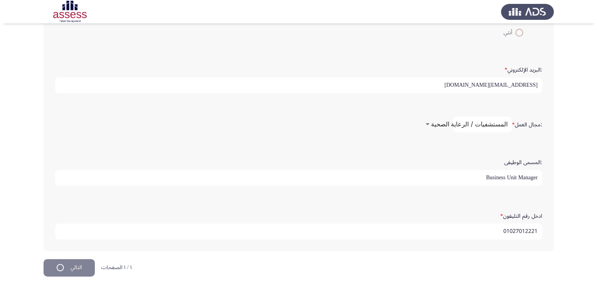
scroll to position [0, 0]
